Goal: Task Accomplishment & Management: Manage account settings

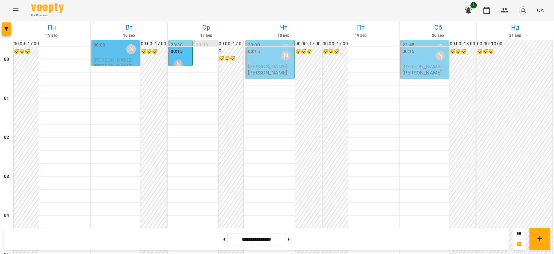
scroll to position [751, 0]
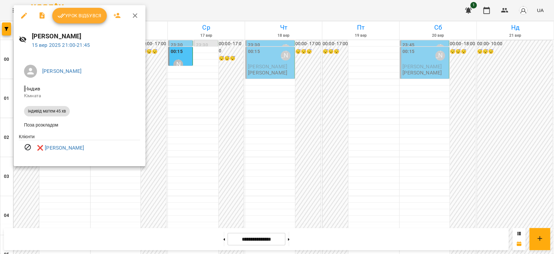
click at [200, 114] on div at bounding box center [277, 127] width 554 height 254
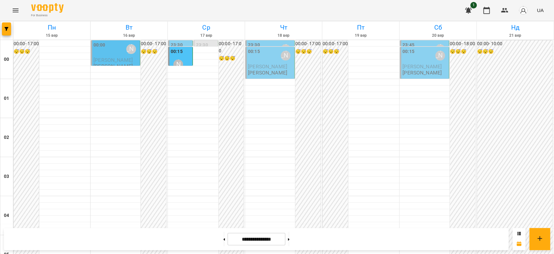
scroll to position [678, 0]
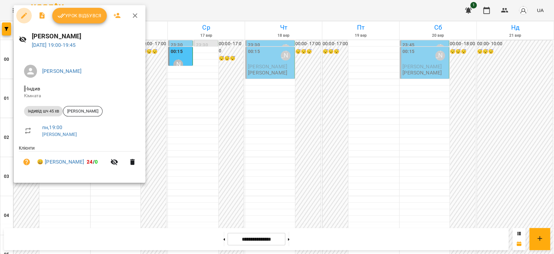
click at [23, 15] on icon "button" at bounding box center [24, 16] width 6 height 6
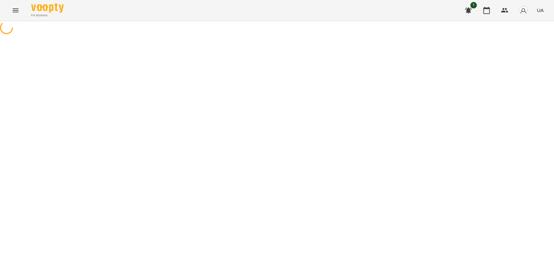
select select "**********"
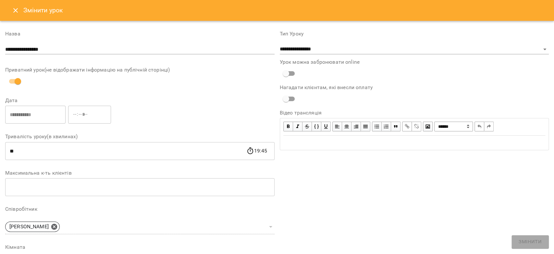
click at [14, 8] on icon "Close" at bounding box center [15, 10] width 5 height 5
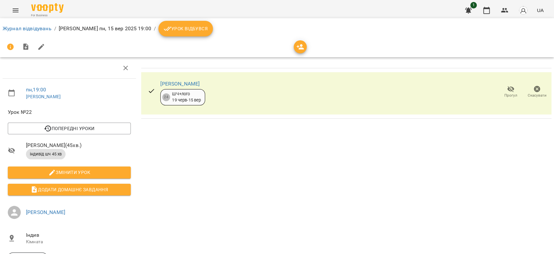
click at [534, 91] on icon "button" at bounding box center [537, 89] width 6 height 6
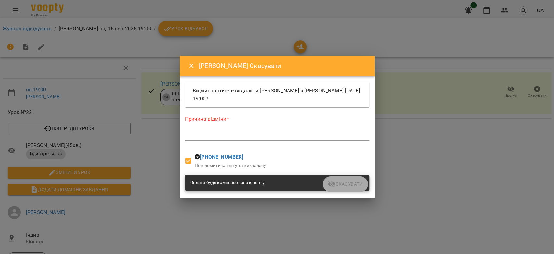
click at [275, 136] on textarea at bounding box center [277, 135] width 184 height 6
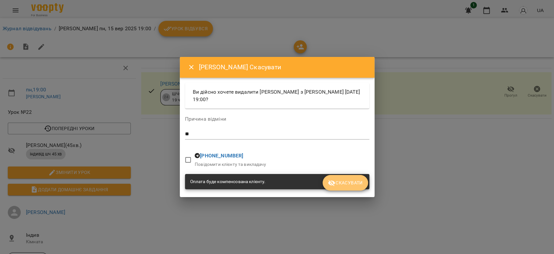
click at [349, 188] on button "Скасувати" at bounding box center [345, 183] width 45 height 16
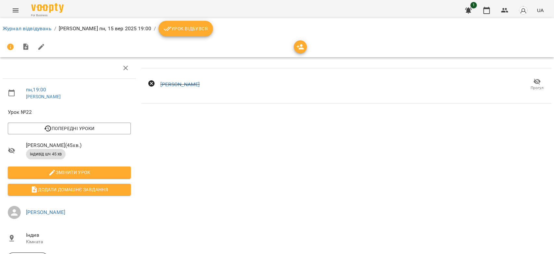
click at [36, 25] on li "Журнал відвідувань" at bounding box center [27, 29] width 49 height 8
click at [39, 29] on link "Журнал відвідувань" at bounding box center [27, 28] width 49 height 6
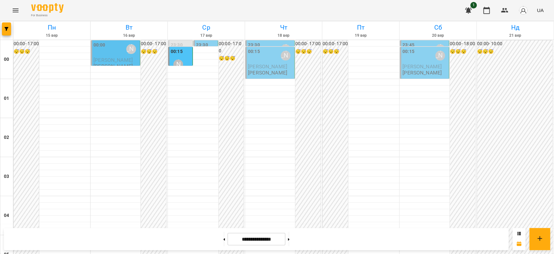
scroll to position [678, 0]
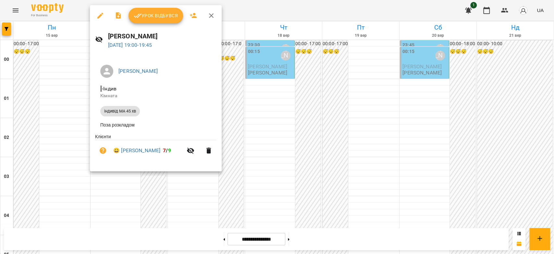
click at [283, 119] on div at bounding box center [277, 127] width 554 height 254
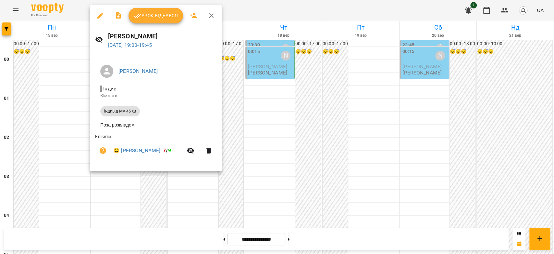
click at [255, 112] on div at bounding box center [277, 127] width 554 height 254
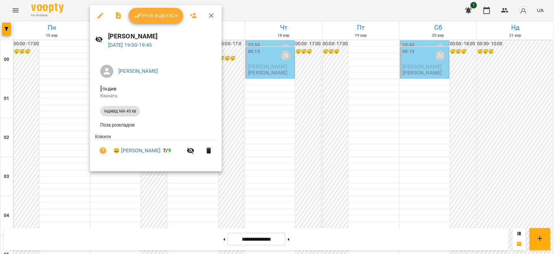
click at [279, 121] on div at bounding box center [277, 127] width 554 height 254
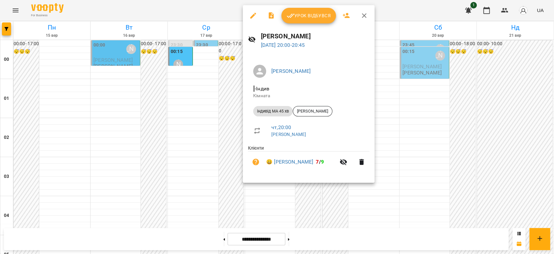
click at [402, 127] on div at bounding box center [277, 127] width 554 height 254
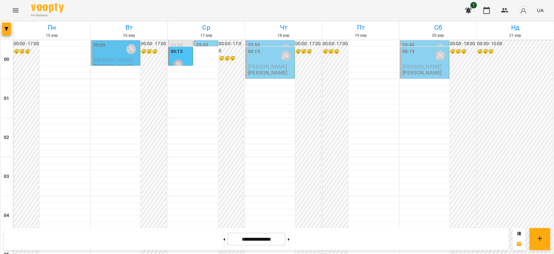
scroll to position [751, 0]
click at [290, 239] on icon at bounding box center [289, 239] width 2 height 2
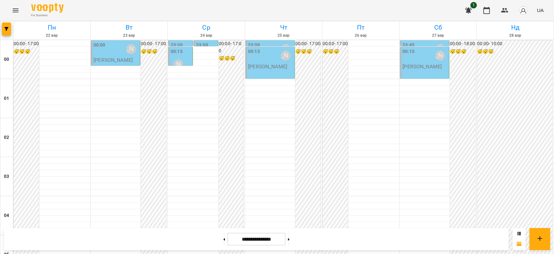
scroll to position [678, 0]
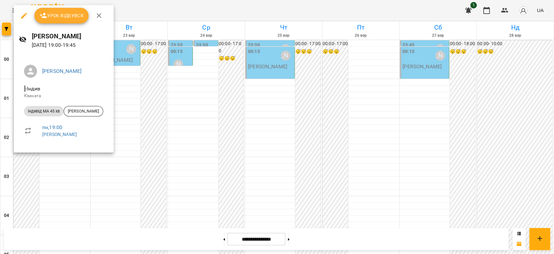
click at [144, 119] on div at bounding box center [277, 127] width 554 height 254
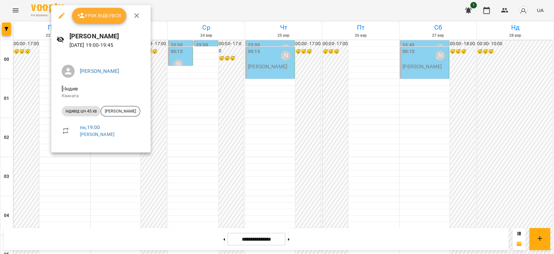
click at [240, 123] on div at bounding box center [277, 127] width 554 height 254
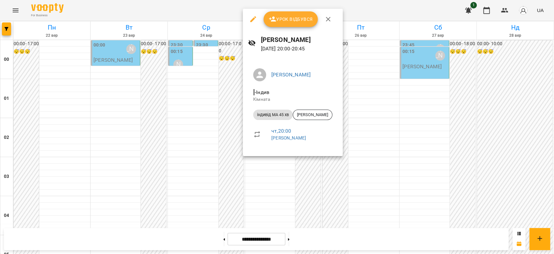
click at [188, 138] on div at bounding box center [277, 127] width 554 height 254
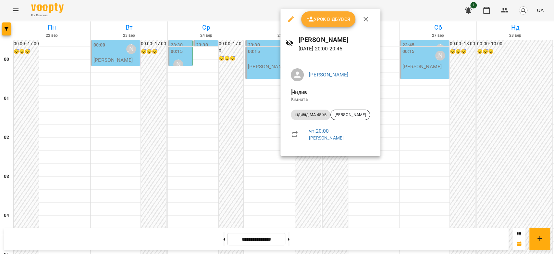
click at [201, 141] on div at bounding box center [277, 127] width 554 height 254
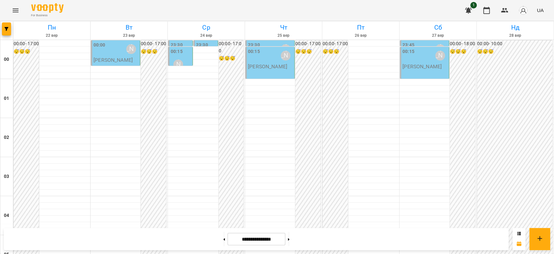
scroll to position [751, 0]
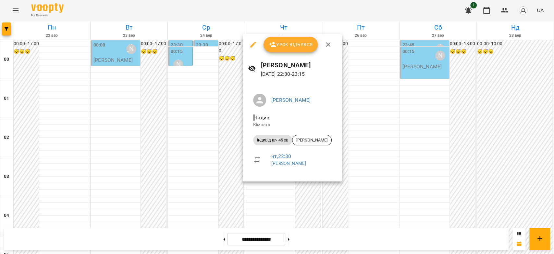
click at [187, 143] on div at bounding box center [277, 127] width 554 height 254
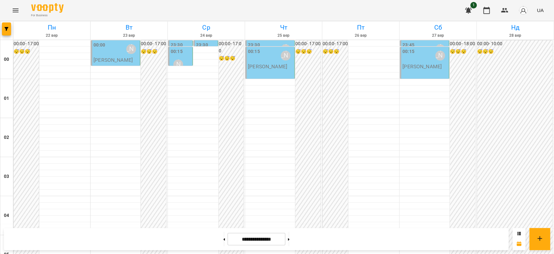
scroll to position [570, 0]
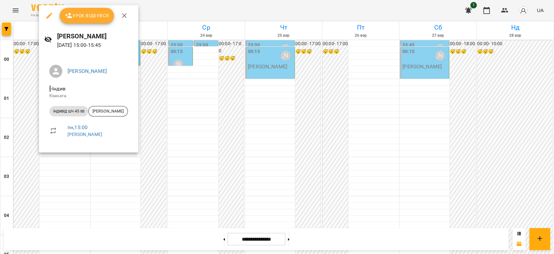
click at [213, 103] on div at bounding box center [277, 127] width 554 height 254
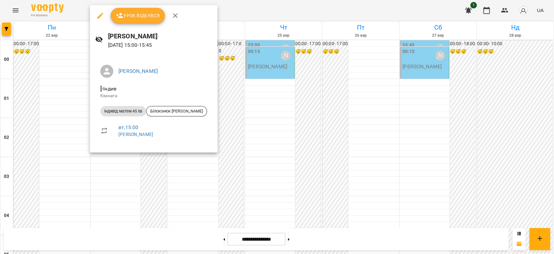
click at [222, 85] on div at bounding box center [277, 127] width 554 height 254
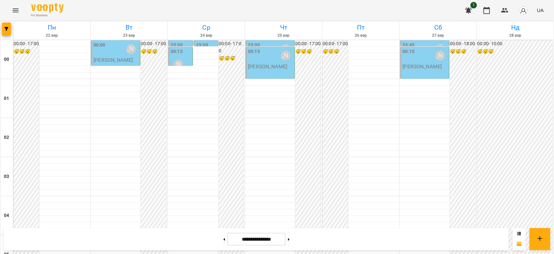
scroll to position [751, 0]
click at [223, 237] on button at bounding box center [224, 238] width 2 height 14
type input "**********"
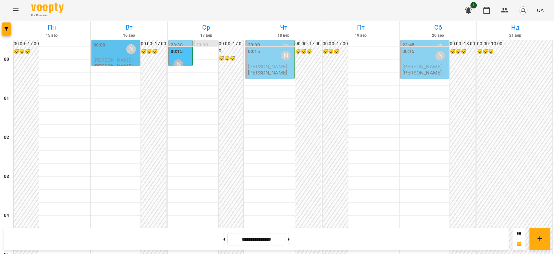
scroll to position [678, 0]
